Goal: Communication & Community: Answer question/provide support

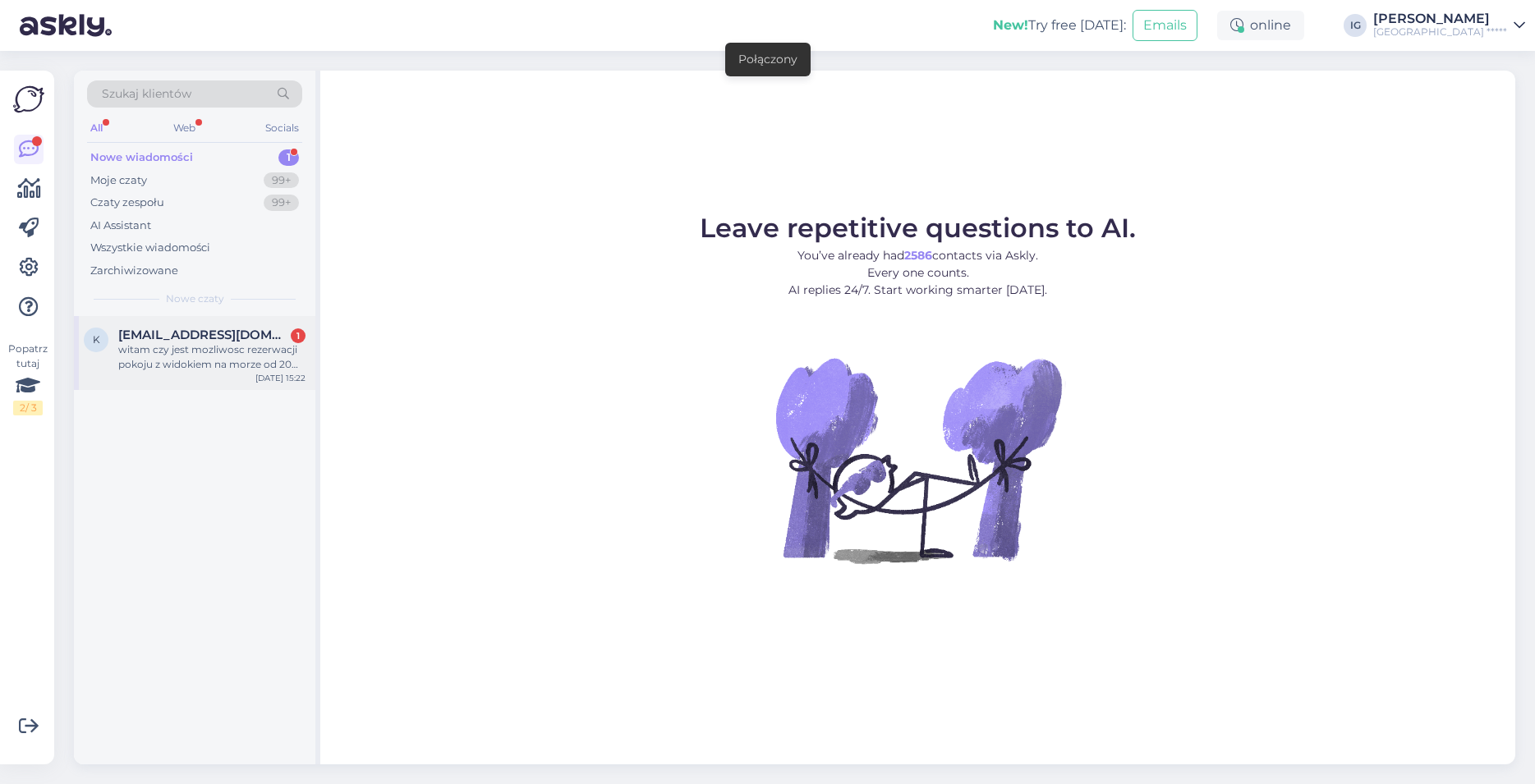
click at [155, 338] on span "[EMAIL_ADDRESS][DOMAIN_NAME]" at bounding box center [203, 334] width 171 height 14
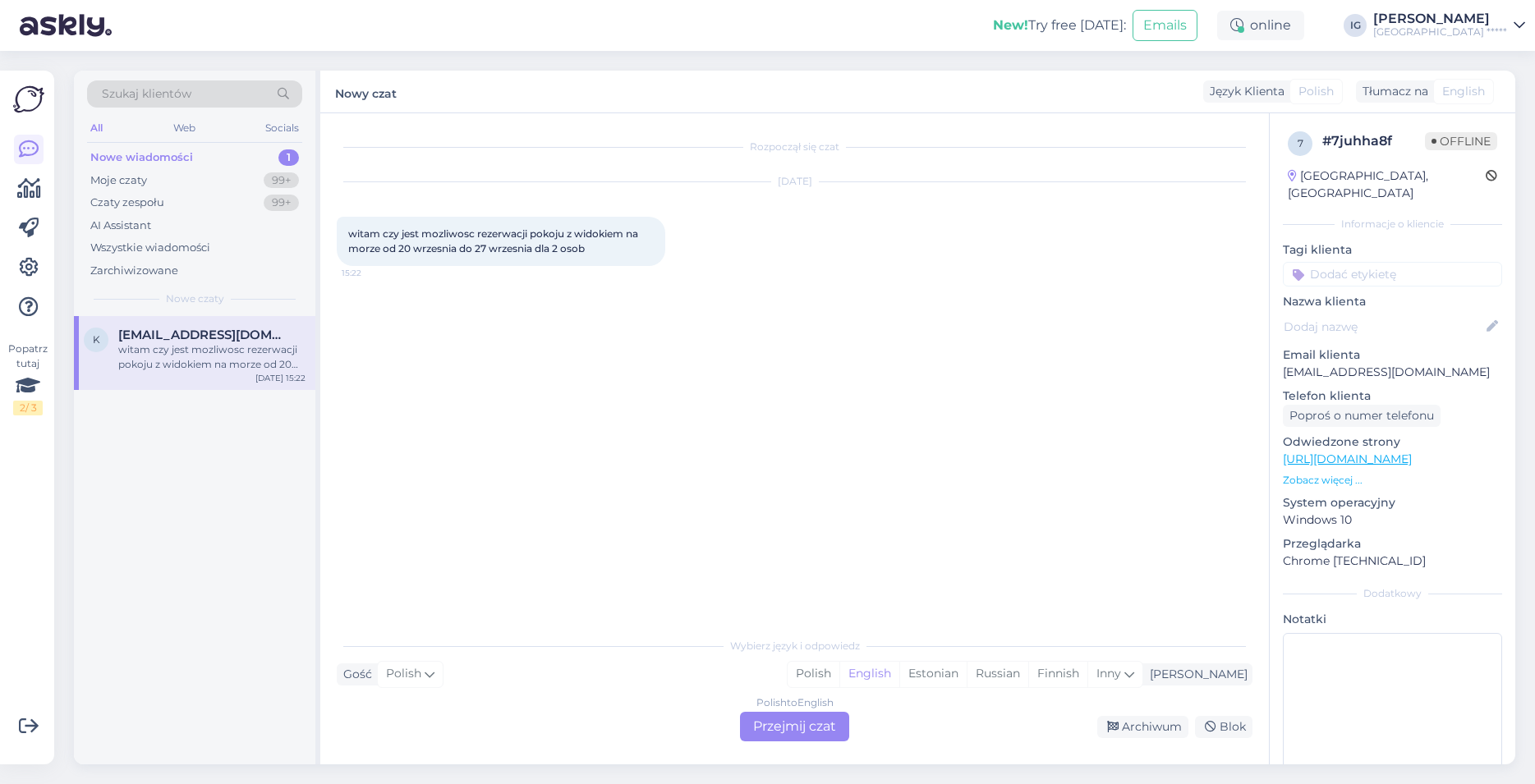
click at [822, 730] on div "Polish to English Przejmij czat" at bounding box center [795, 727] width 109 height 30
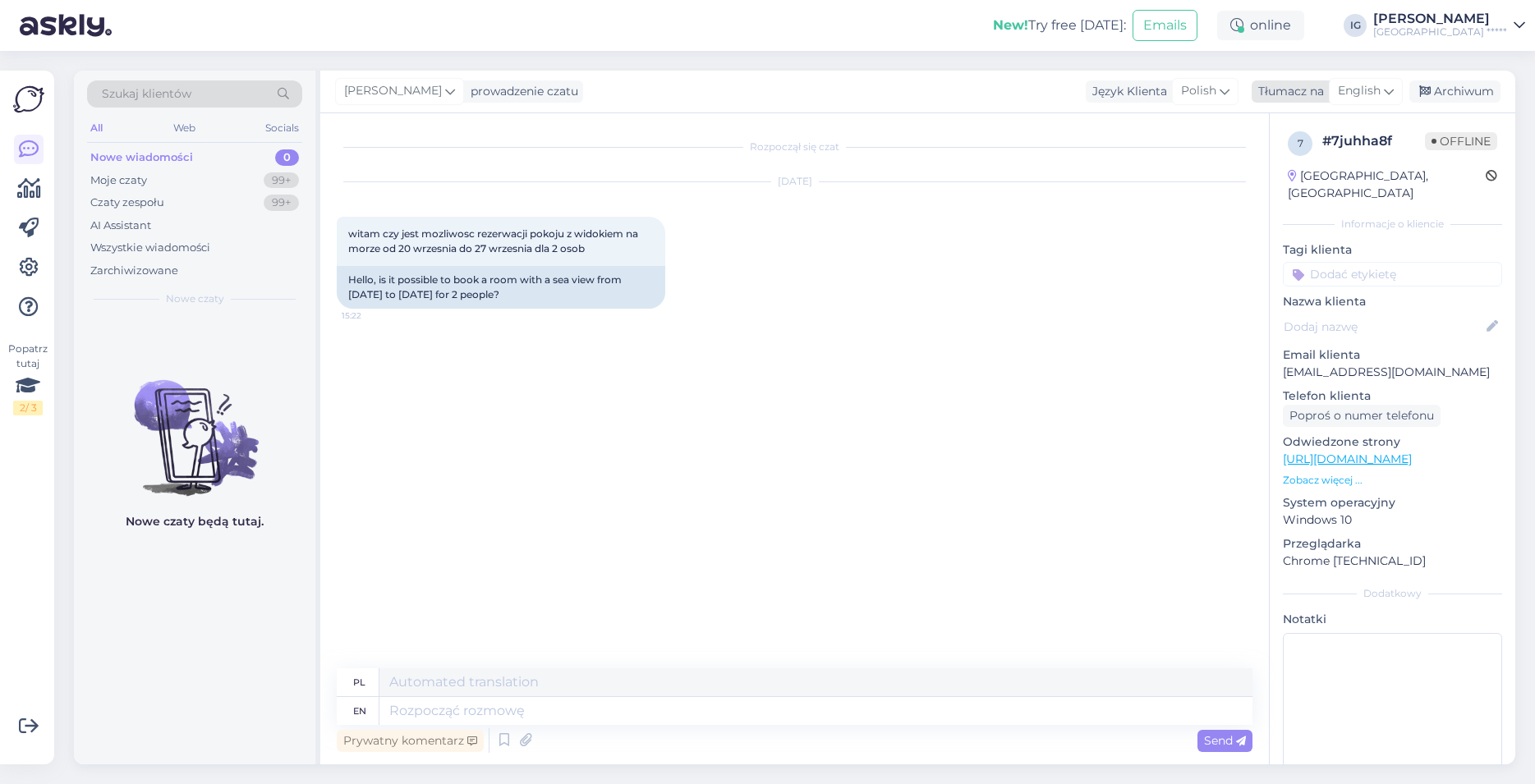
click at [1366, 96] on span "English" at bounding box center [1359, 91] width 43 height 18
type input "po"
click at [1273, 165] on link "Polish" at bounding box center [1327, 164] width 181 height 27
click at [451, 696] on textarea at bounding box center [795, 708] width 916 height 34
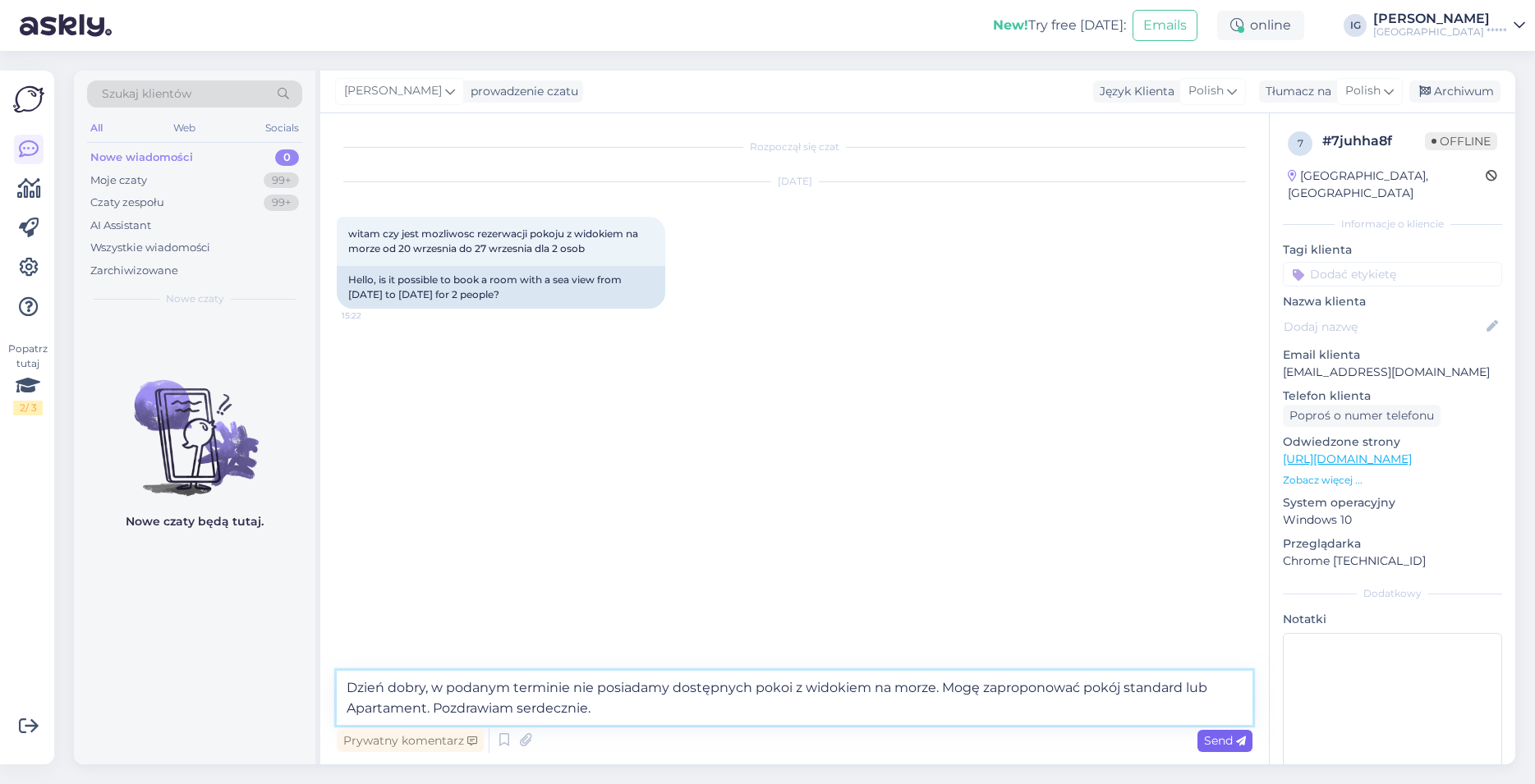
type textarea "Dzień dobry, w podanym terminie nie posiadamy dostępnych pokoi z widokiem na mo…"
click at [1242, 743] on icon at bounding box center [1241, 741] width 10 height 10
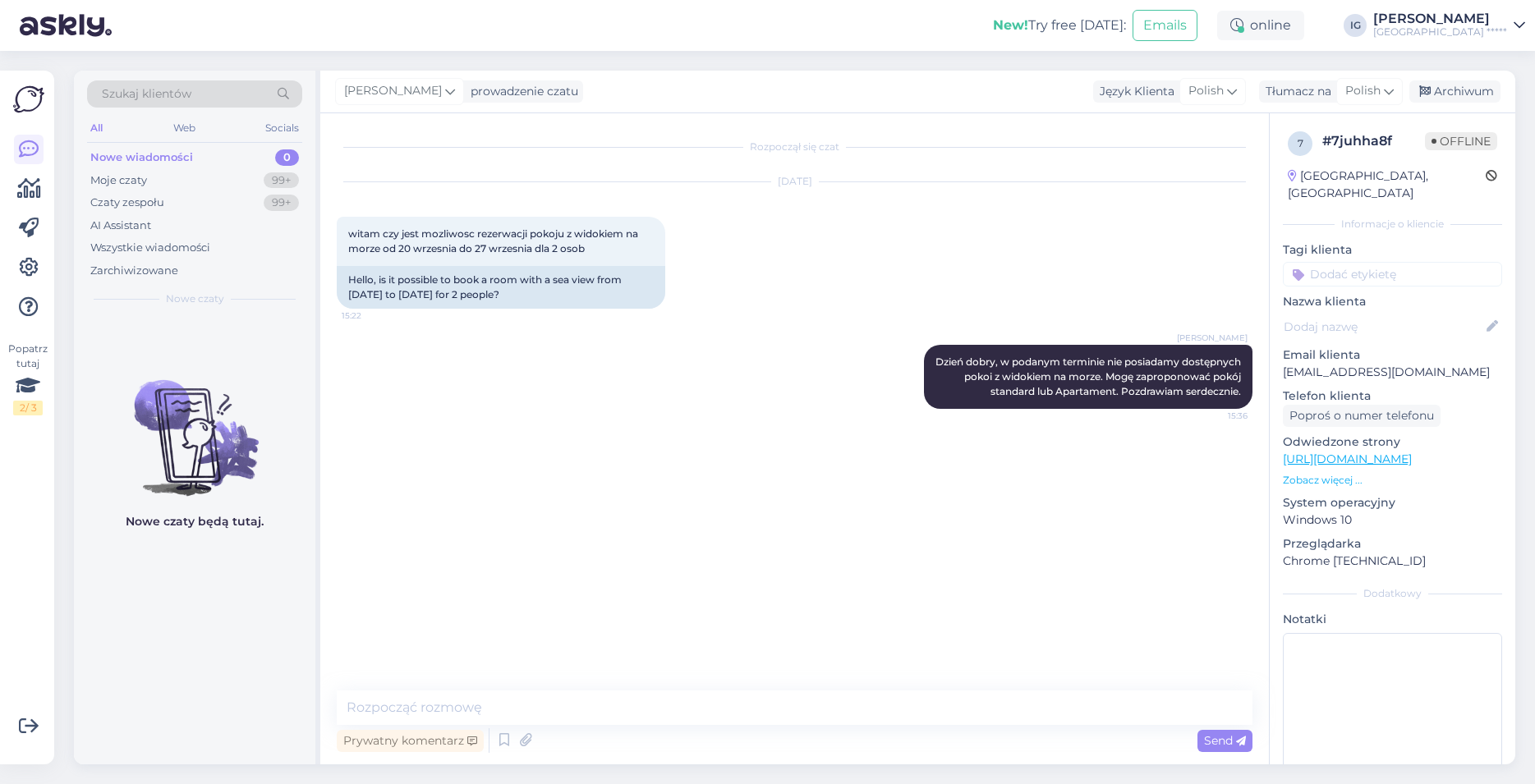
click at [788, 543] on div "Rozpoczął się czat [DATE] witam czy jest mozliwosc rezerwacji pokoju z widokiem…" at bounding box center [802, 403] width 930 height 546
